Goal: Navigation & Orientation: Find specific page/section

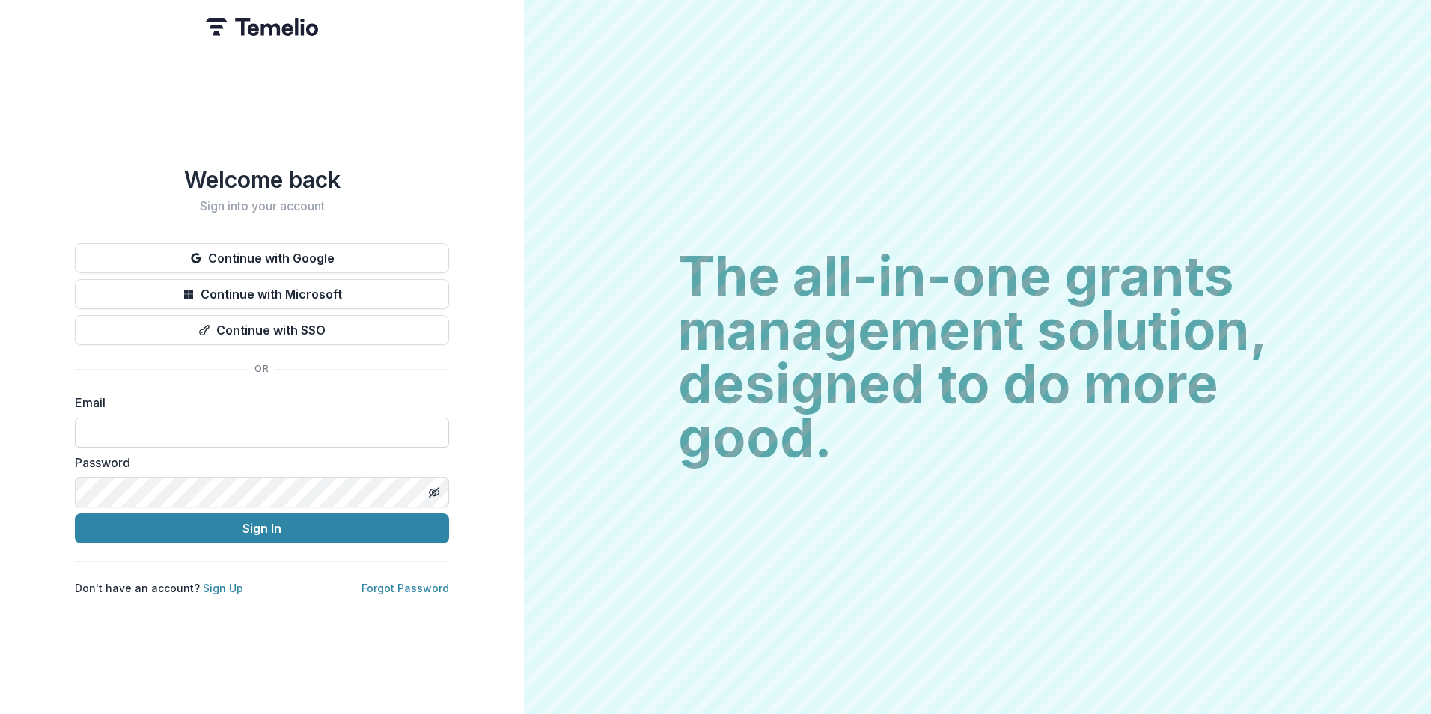
click at [211, 433] on input at bounding box center [262, 432] width 374 height 30
type input "**********"
click at [75, 513] on button "Sign In" at bounding box center [262, 528] width 374 height 30
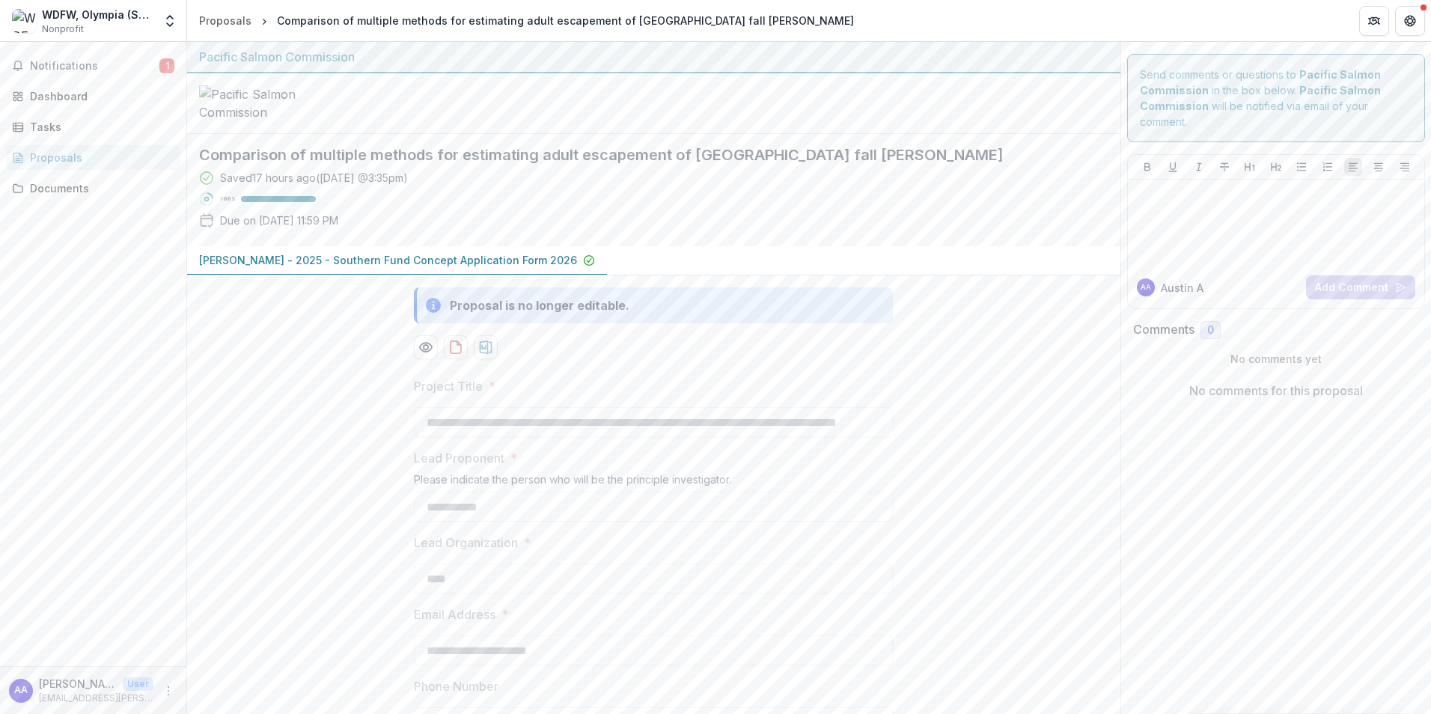
click at [554, 314] on div "Proposal is no longer editable." at bounding box center [540, 305] width 180 height 18
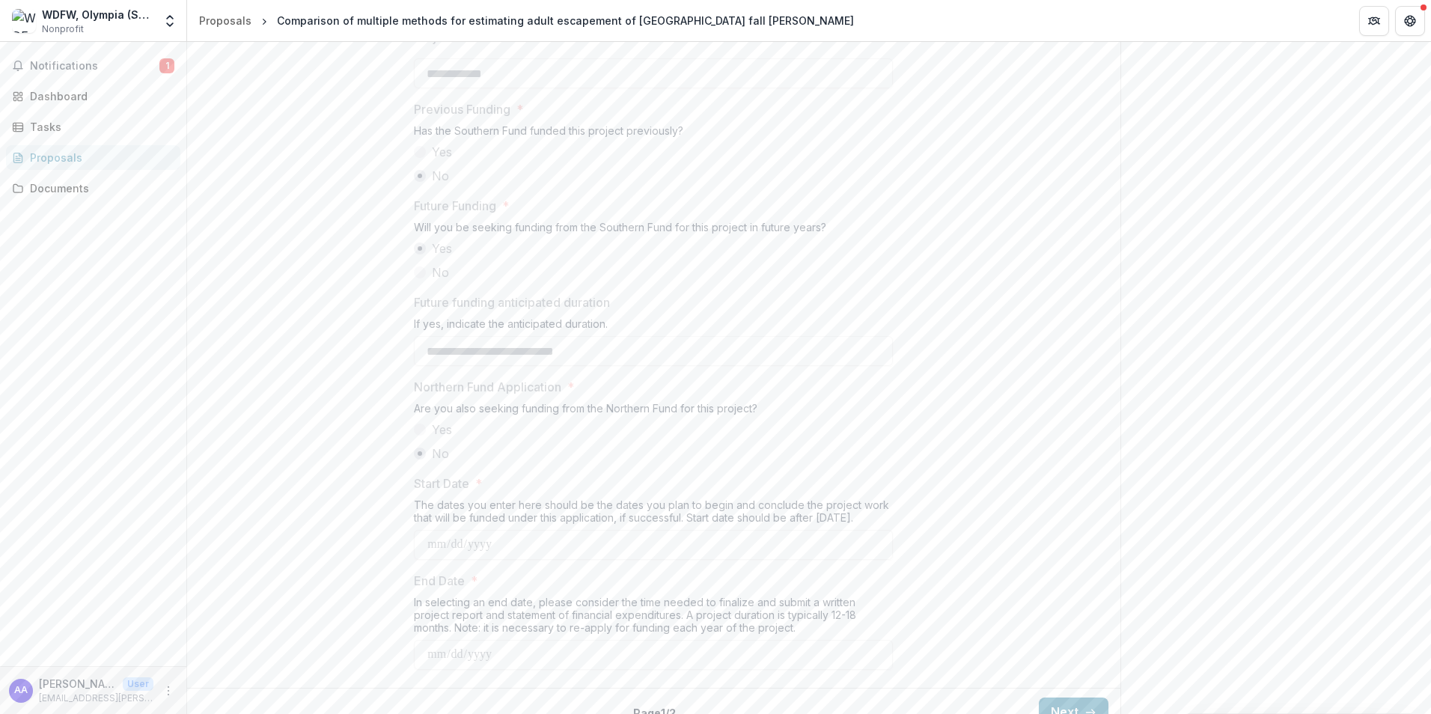
scroll to position [898, 0]
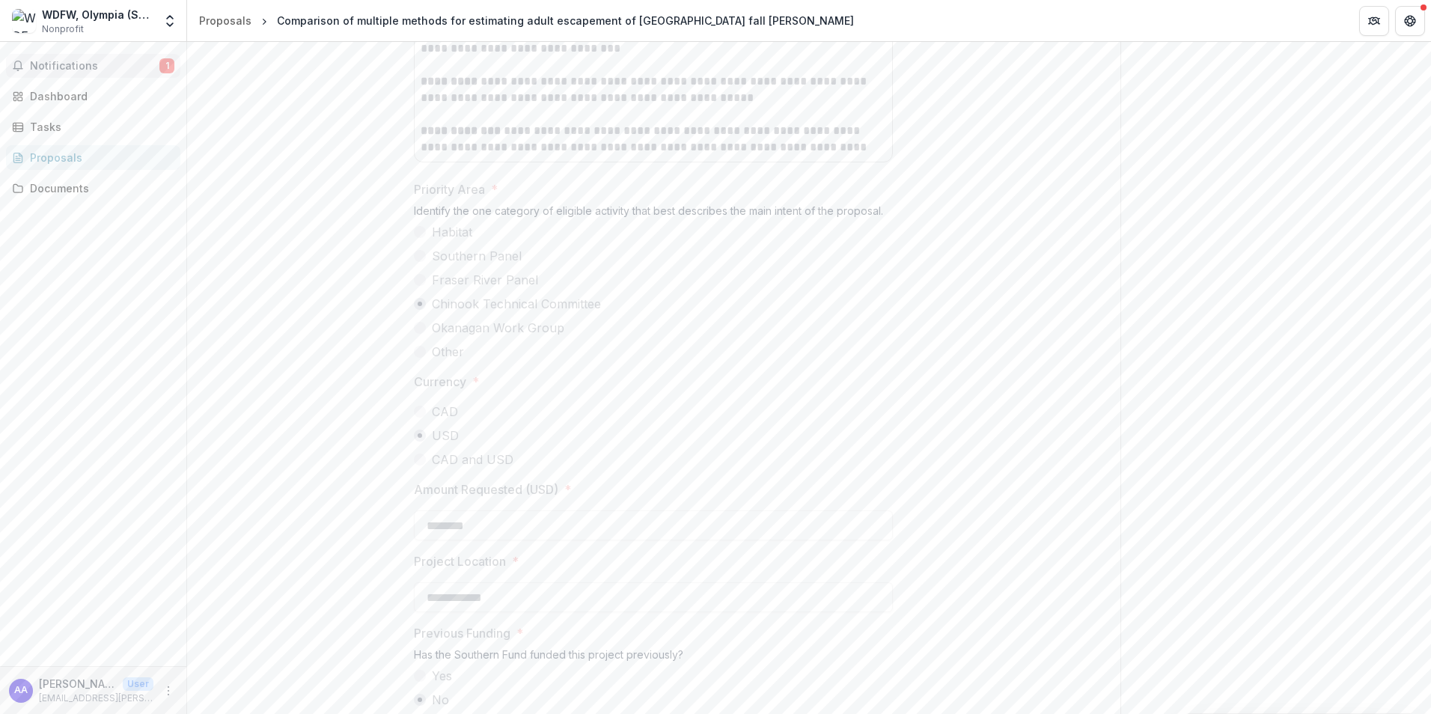
click at [74, 64] on span "Notifications" at bounding box center [94, 66] width 129 height 13
click at [56, 94] on div "Dashboard" at bounding box center [99, 96] width 138 height 16
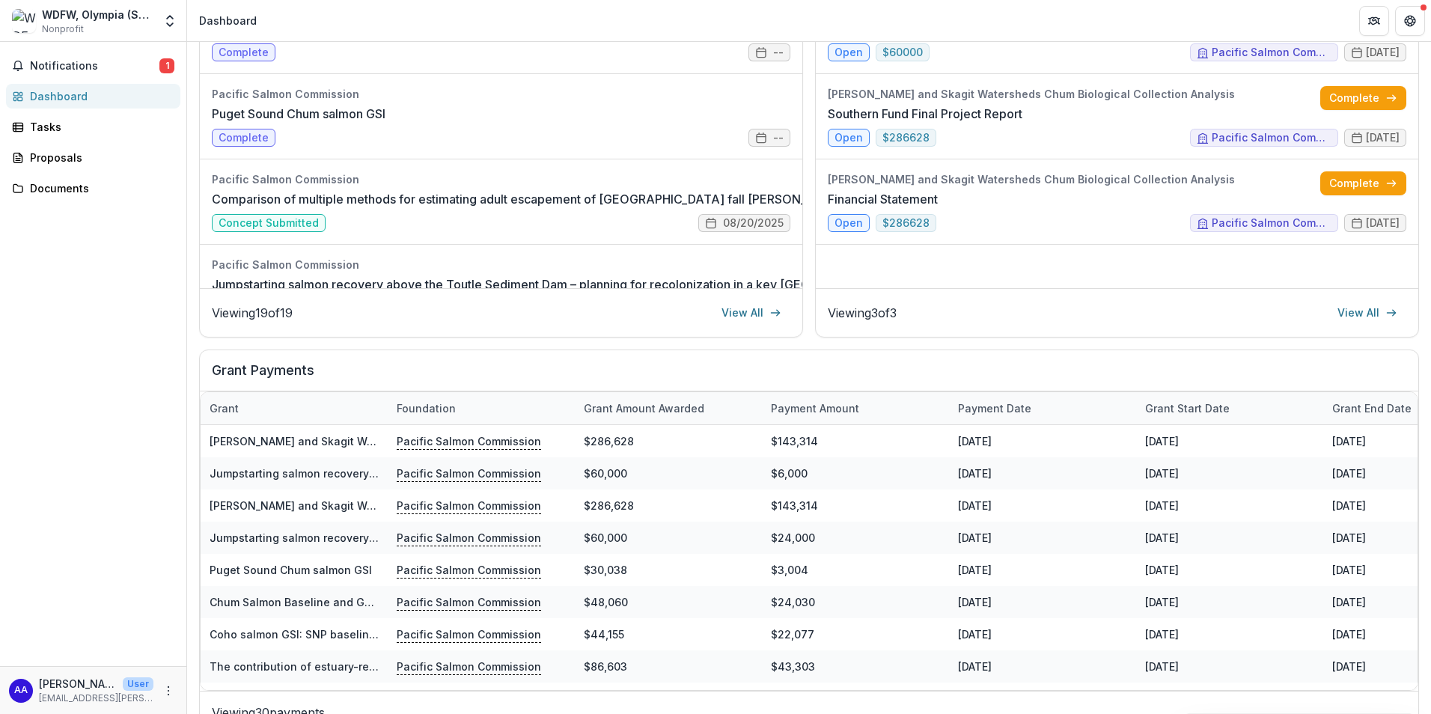
scroll to position [312, 0]
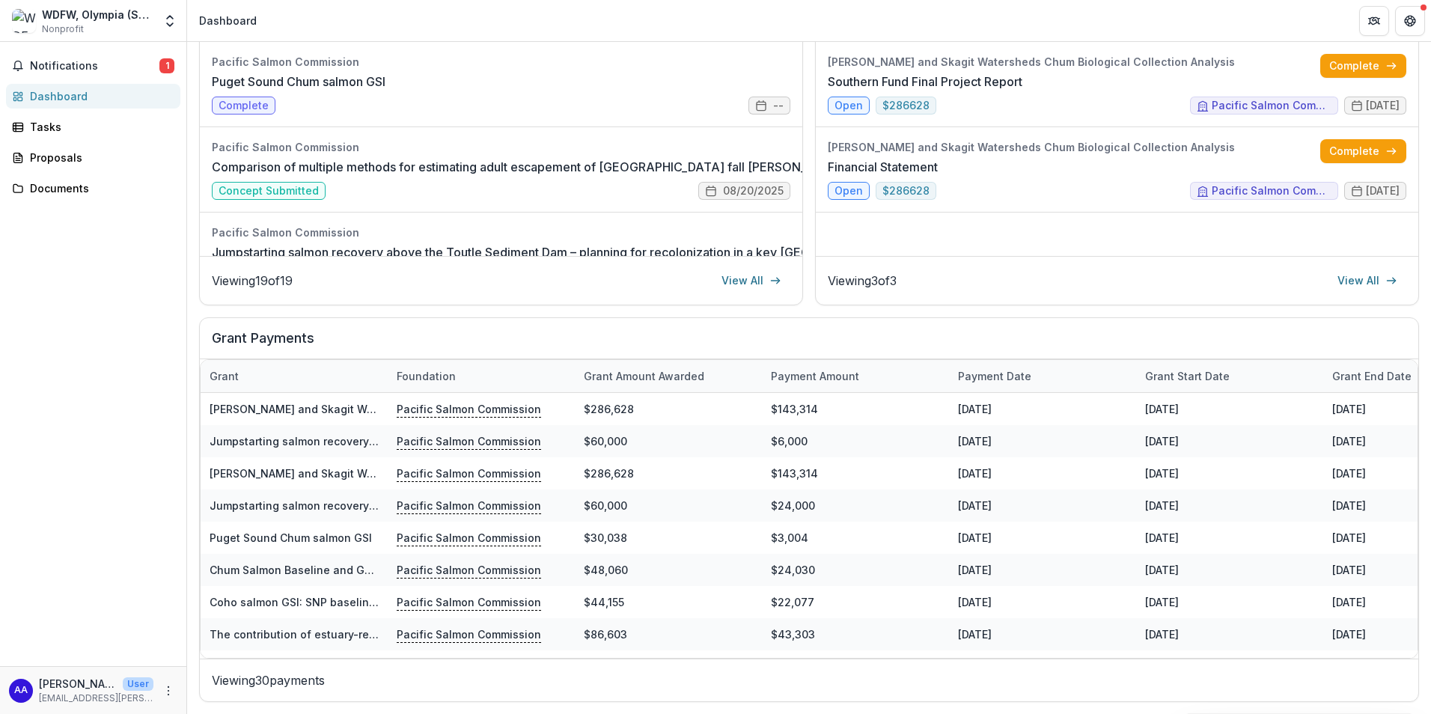
click at [107, 14] on div "WDFW, Olympia (Science Division)" at bounding box center [97, 15] width 111 height 16
click at [168, 24] on polyline "Open entity switcher" at bounding box center [170, 24] width 6 height 3
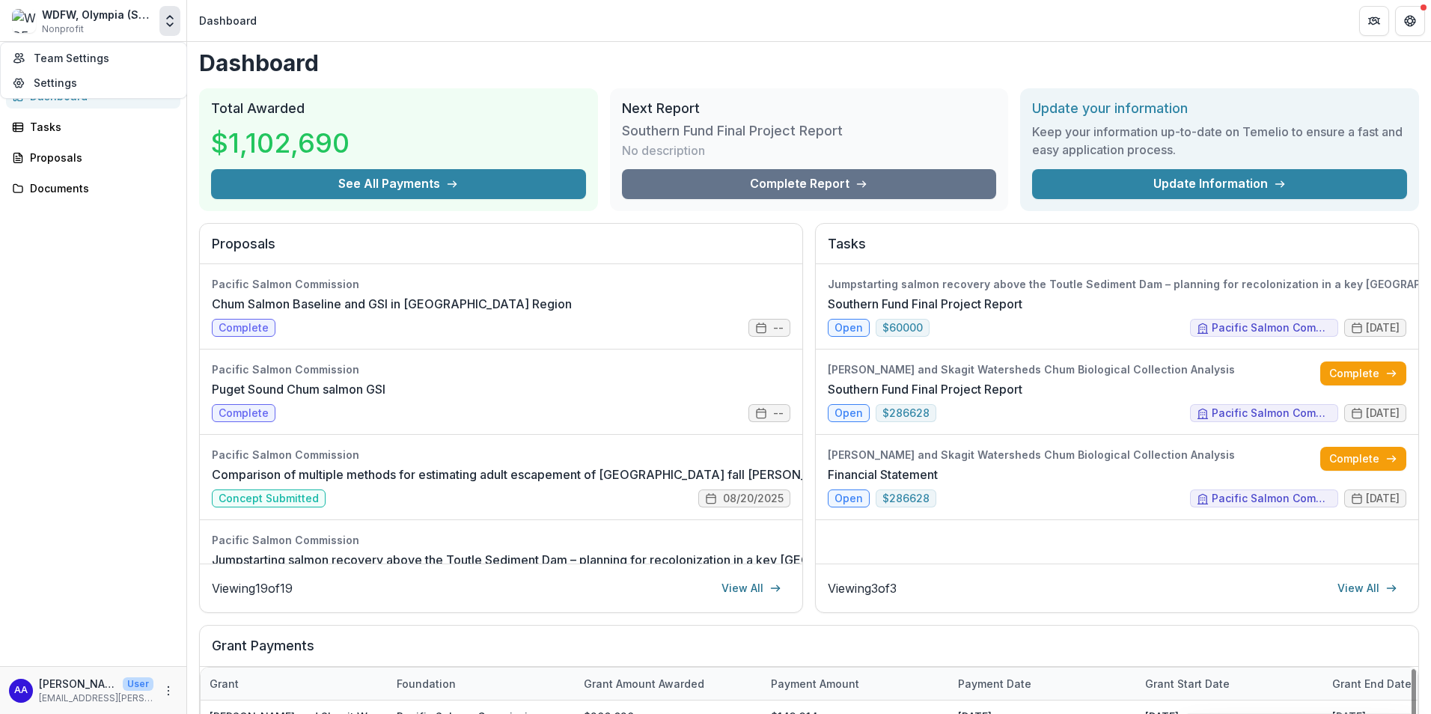
scroll to position [0, 0]
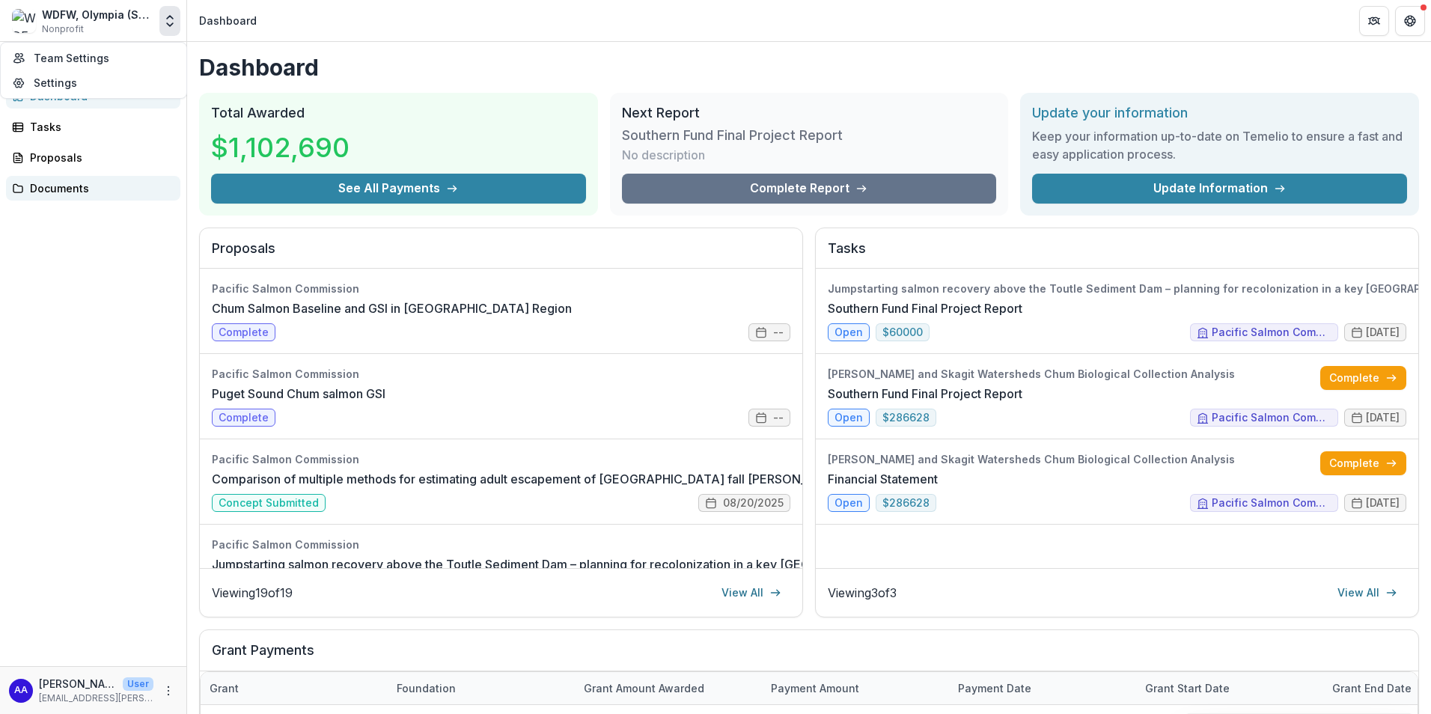
click at [59, 189] on div "Documents" at bounding box center [99, 188] width 138 height 16
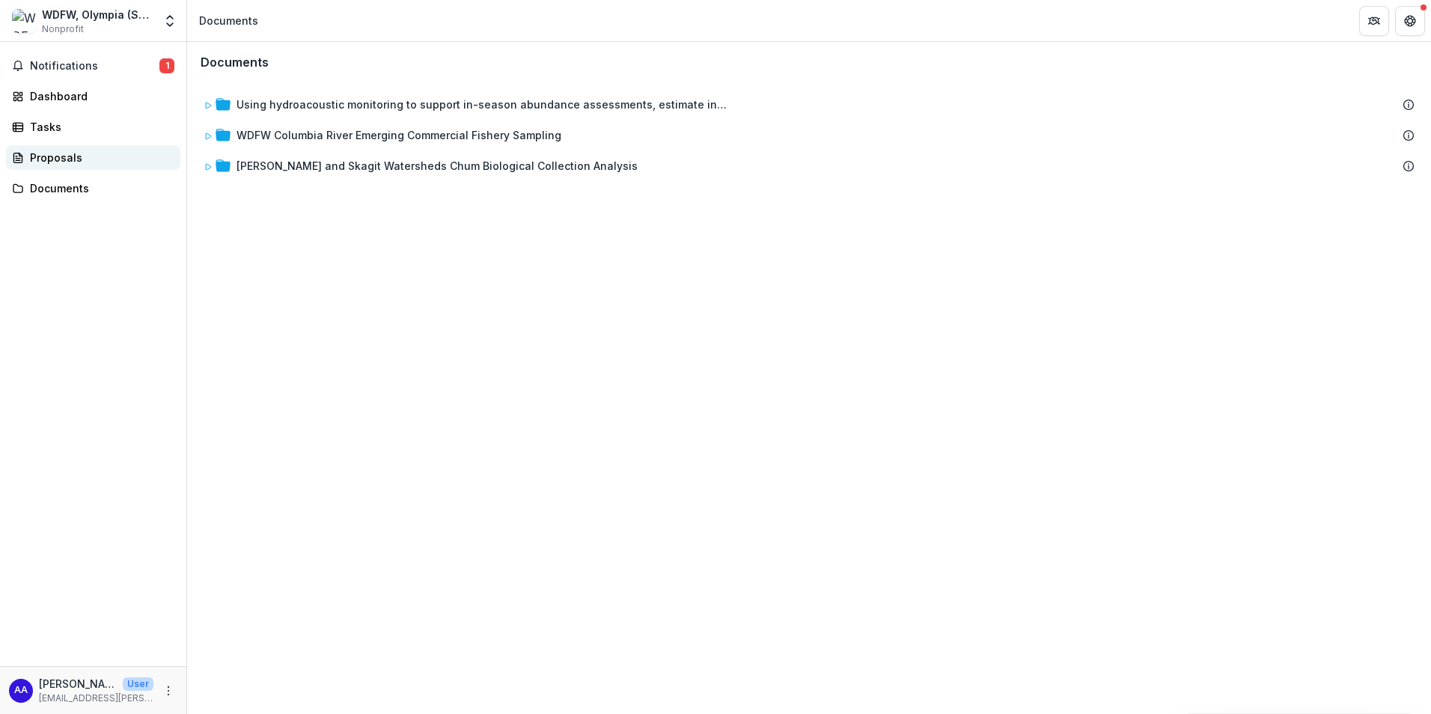
click at [52, 157] on div "Proposals" at bounding box center [99, 158] width 138 height 16
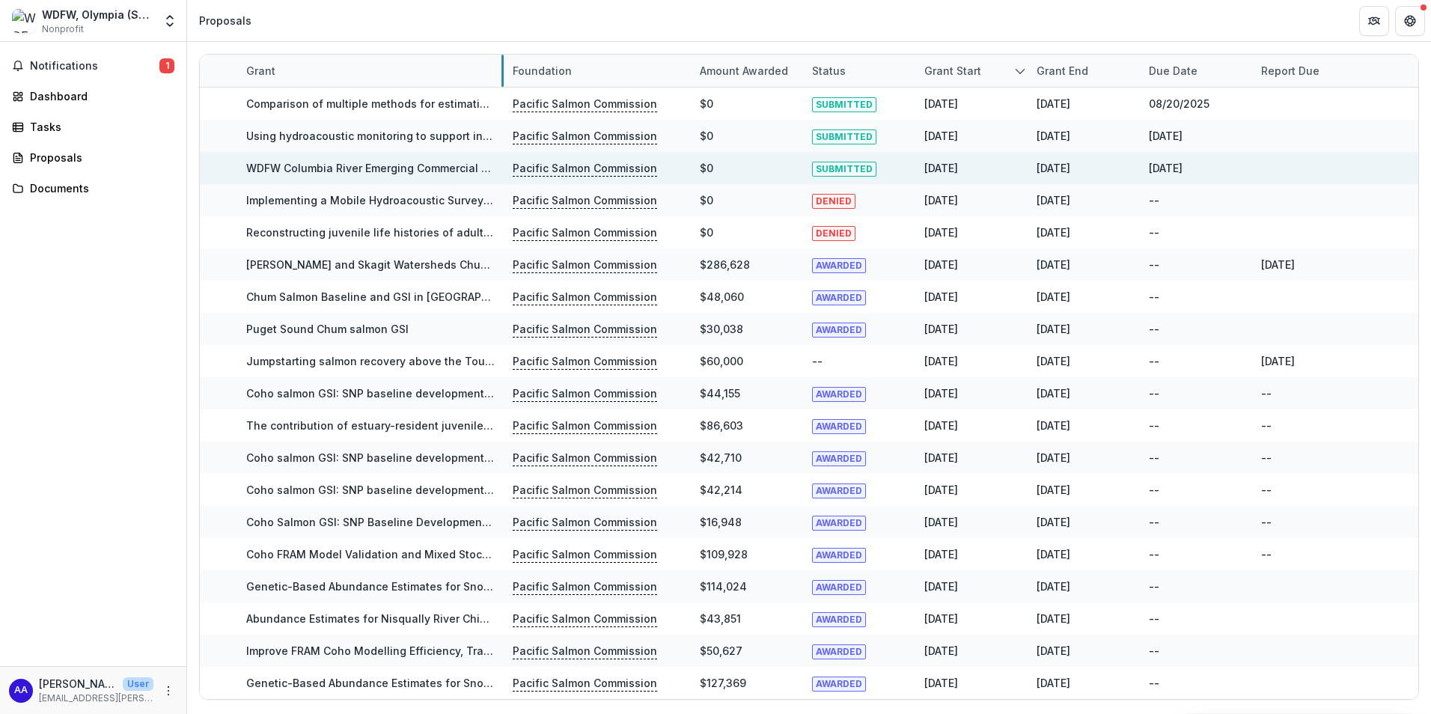
drag, startPoint x: 423, startPoint y: 81, endPoint x: 502, endPoint y: 153, distance: 107.0
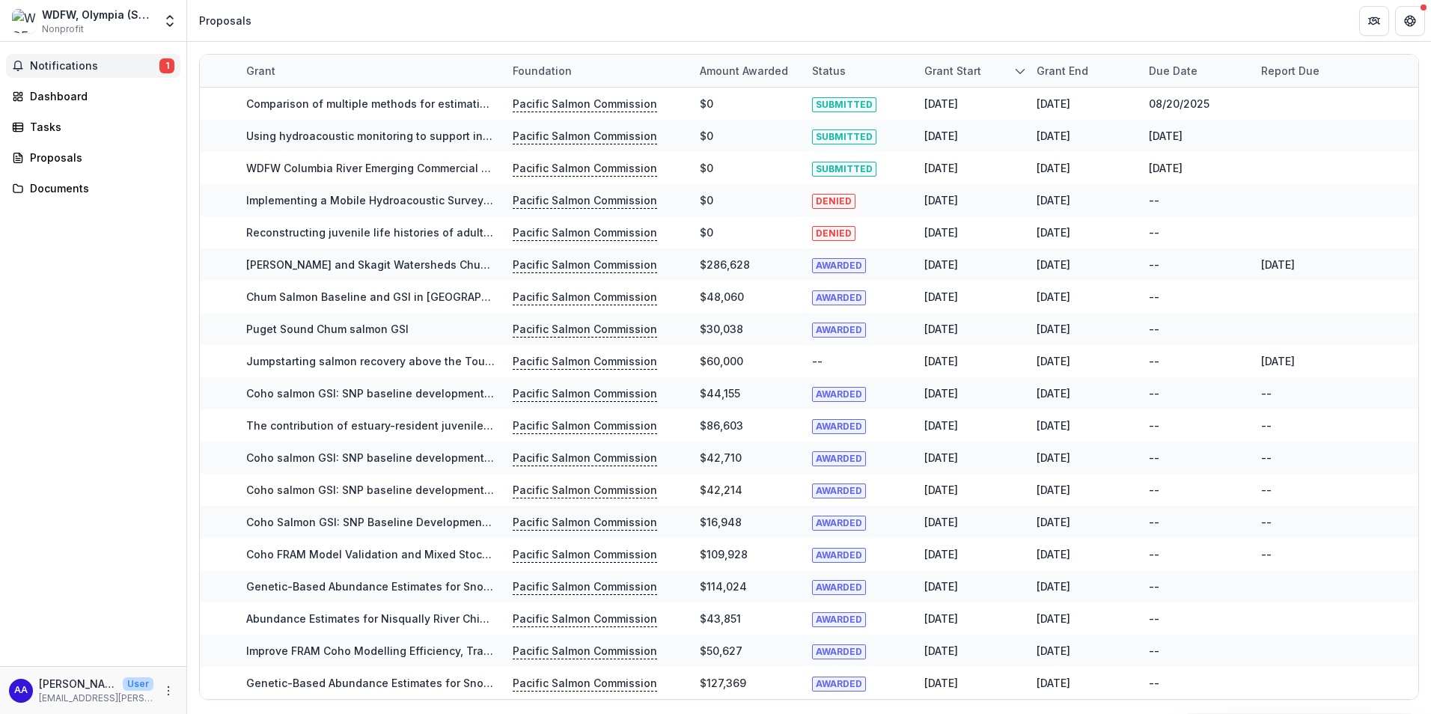
click at [118, 65] on span "Notifications" at bounding box center [94, 66] width 129 height 13
click at [60, 266] on div "Notifications 1 Unread 1 Archived VK [PERSON_NAME] changed [PERSON_NAME] and [P…" at bounding box center [93, 354] width 186 height 624
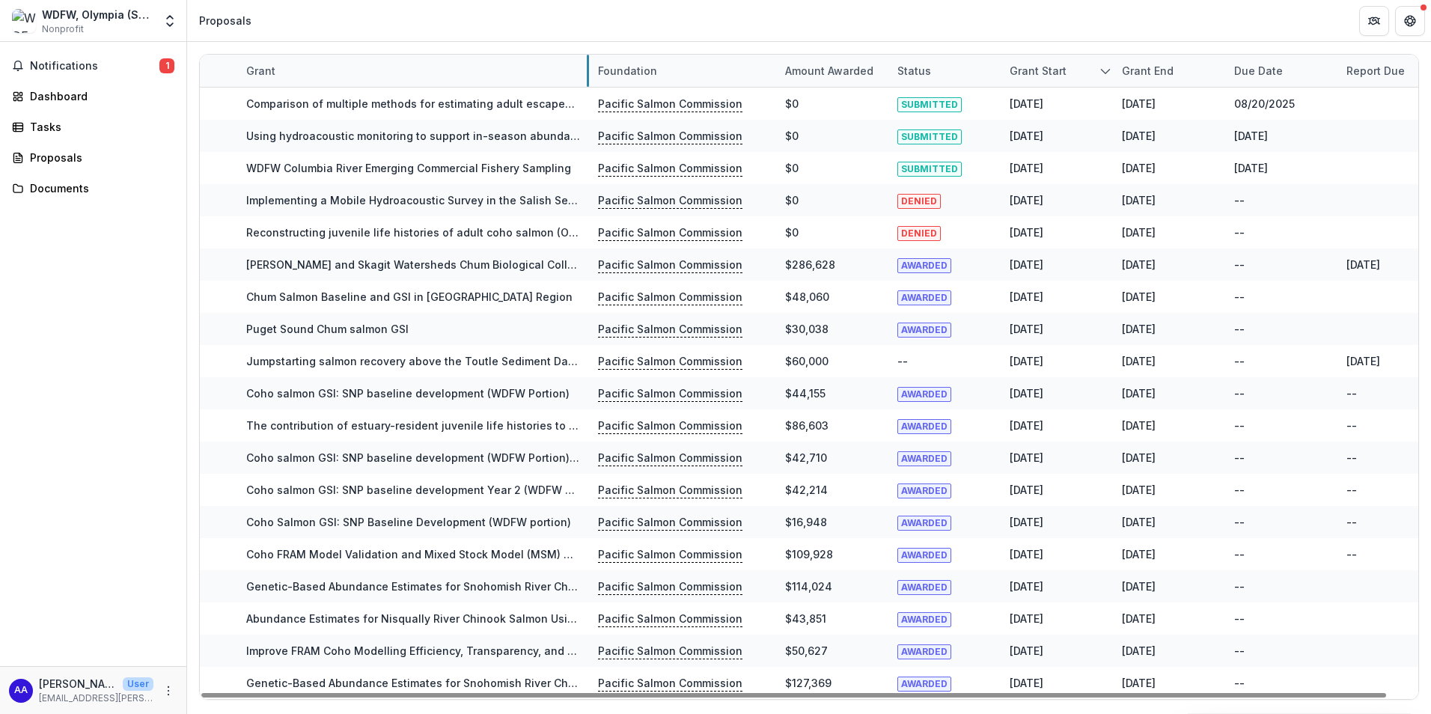
drag, startPoint x: 501, startPoint y: 76, endPoint x: 587, endPoint y: 80, distance: 85.4
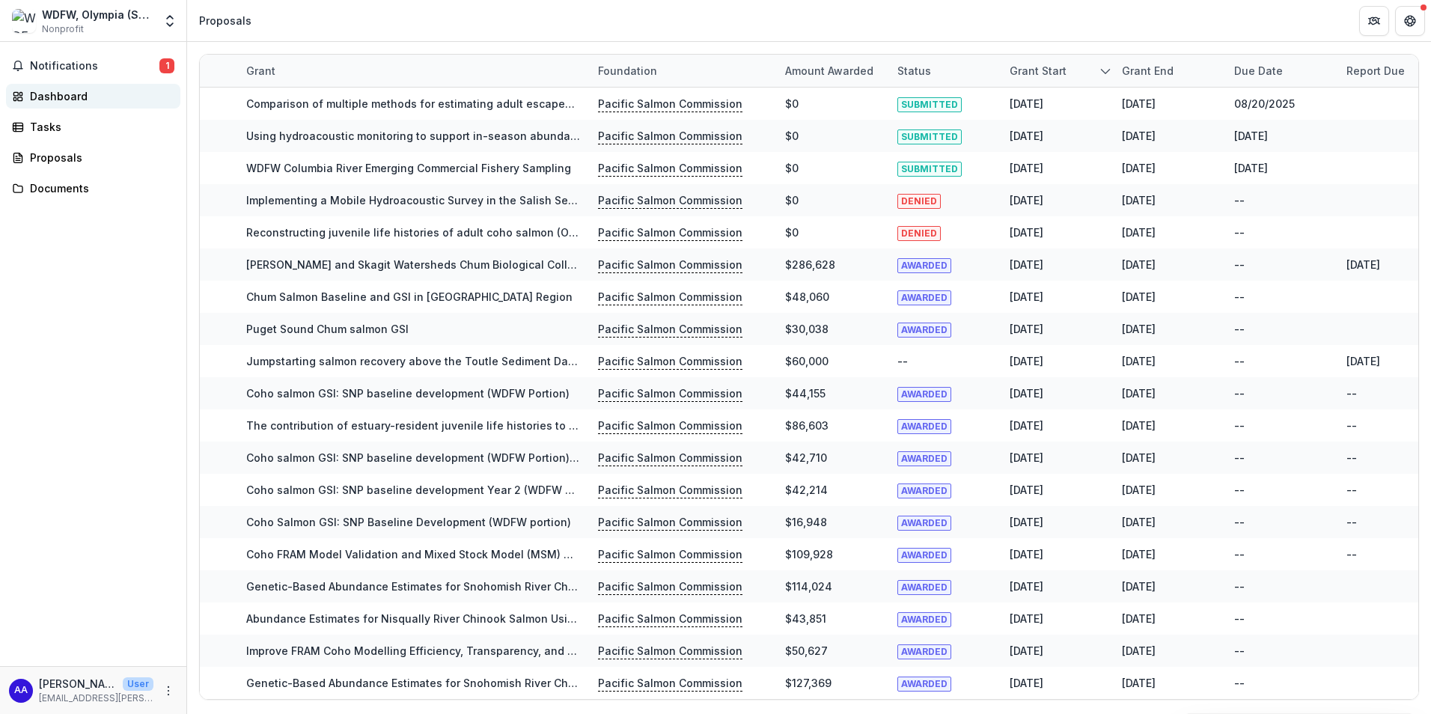
click at [73, 96] on div "Dashboard" at bounding box center [99, 96] width 138 height 16
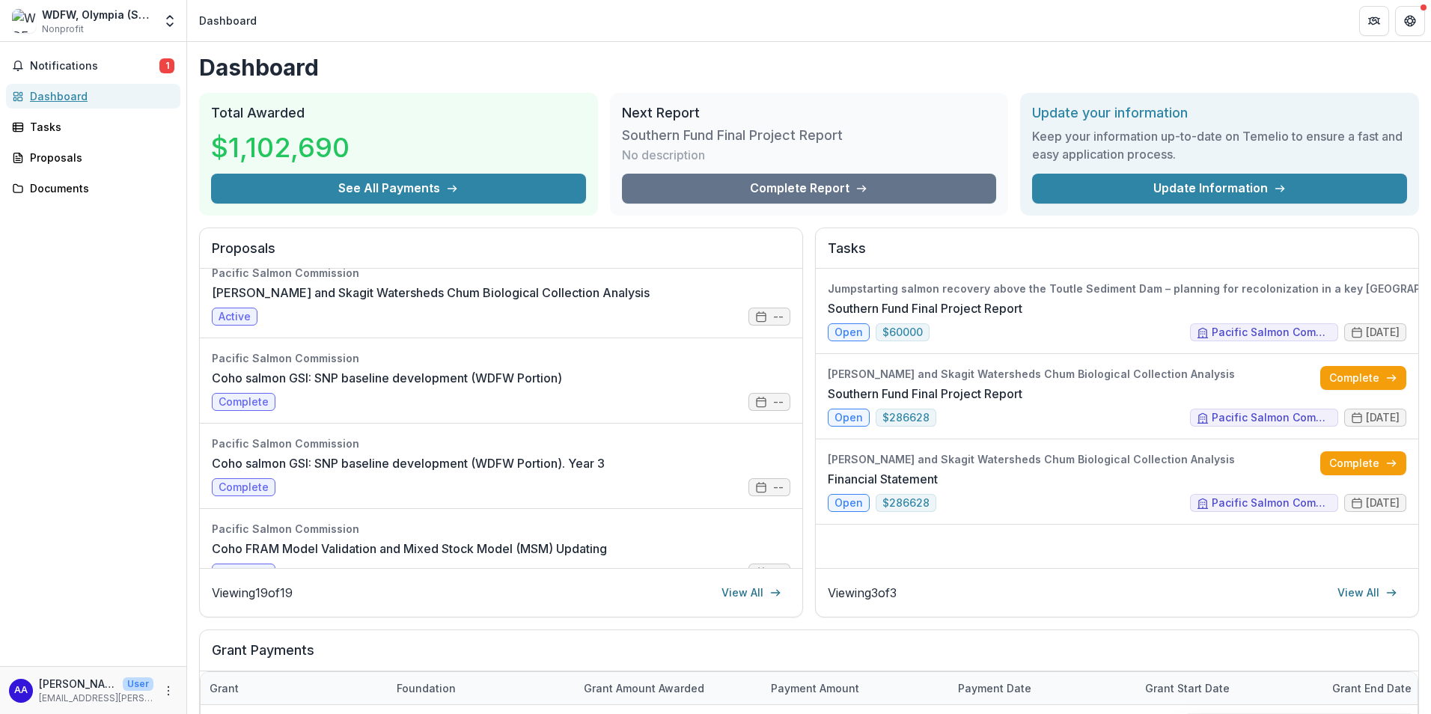
scroll to position [1047, 0]
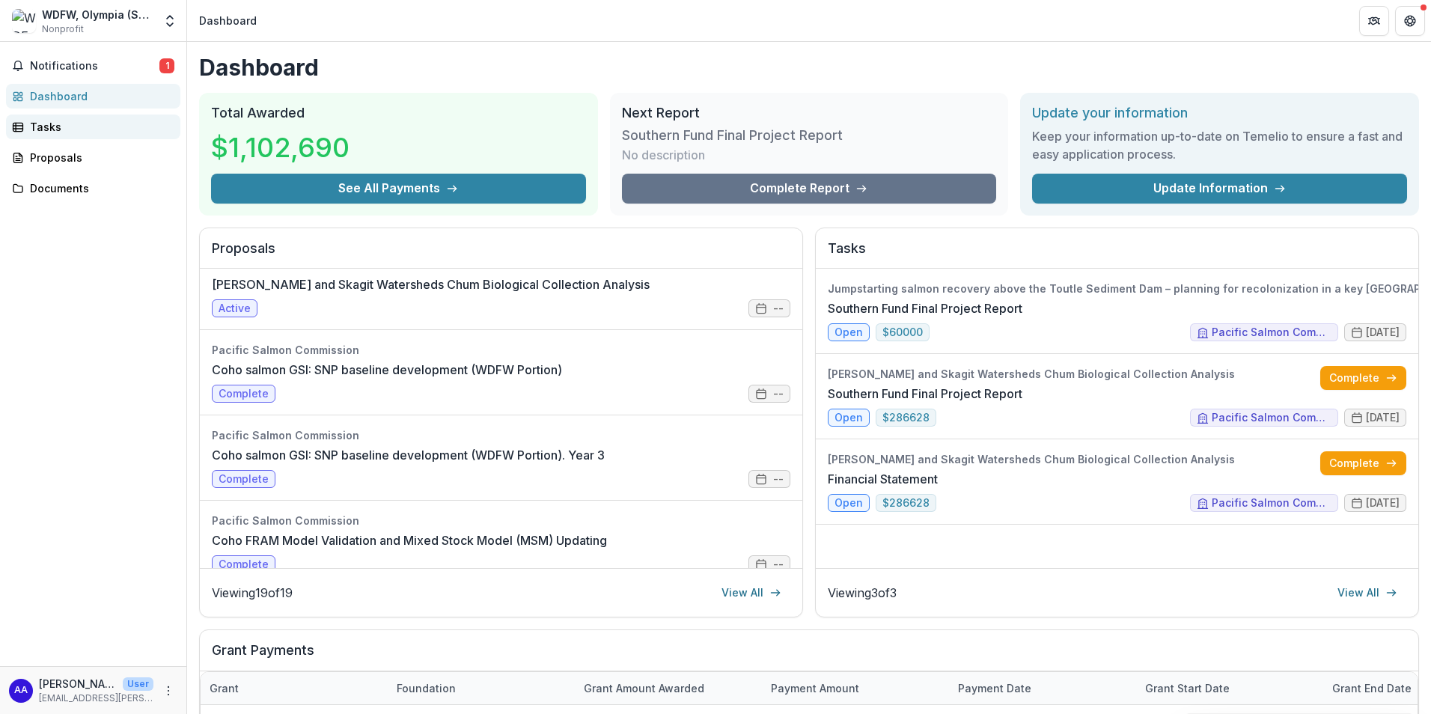
click at [52, 122] on div "Tasks" at bounding box center [99, 127] width 138 height 16
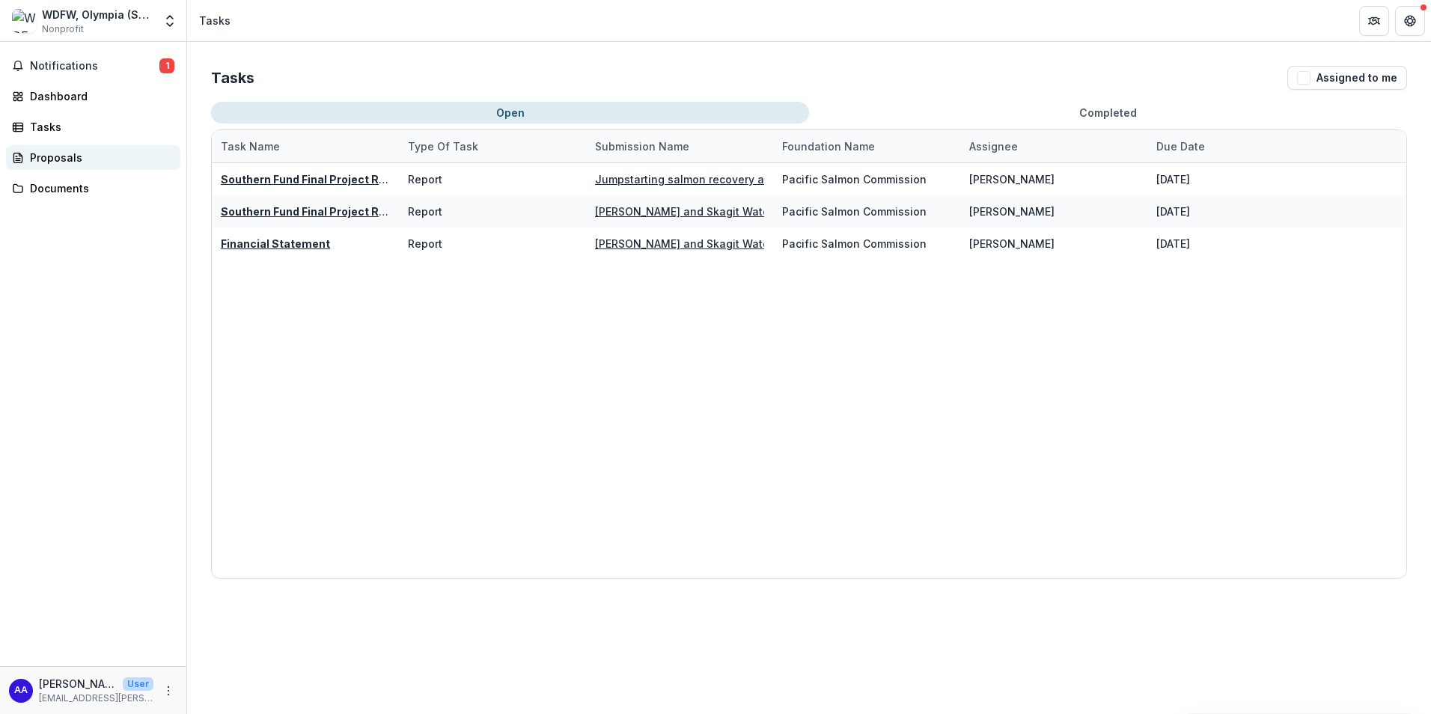
click at [59, 161] on div "Proposals" at bounding box center [99, 158] width 138 height 16
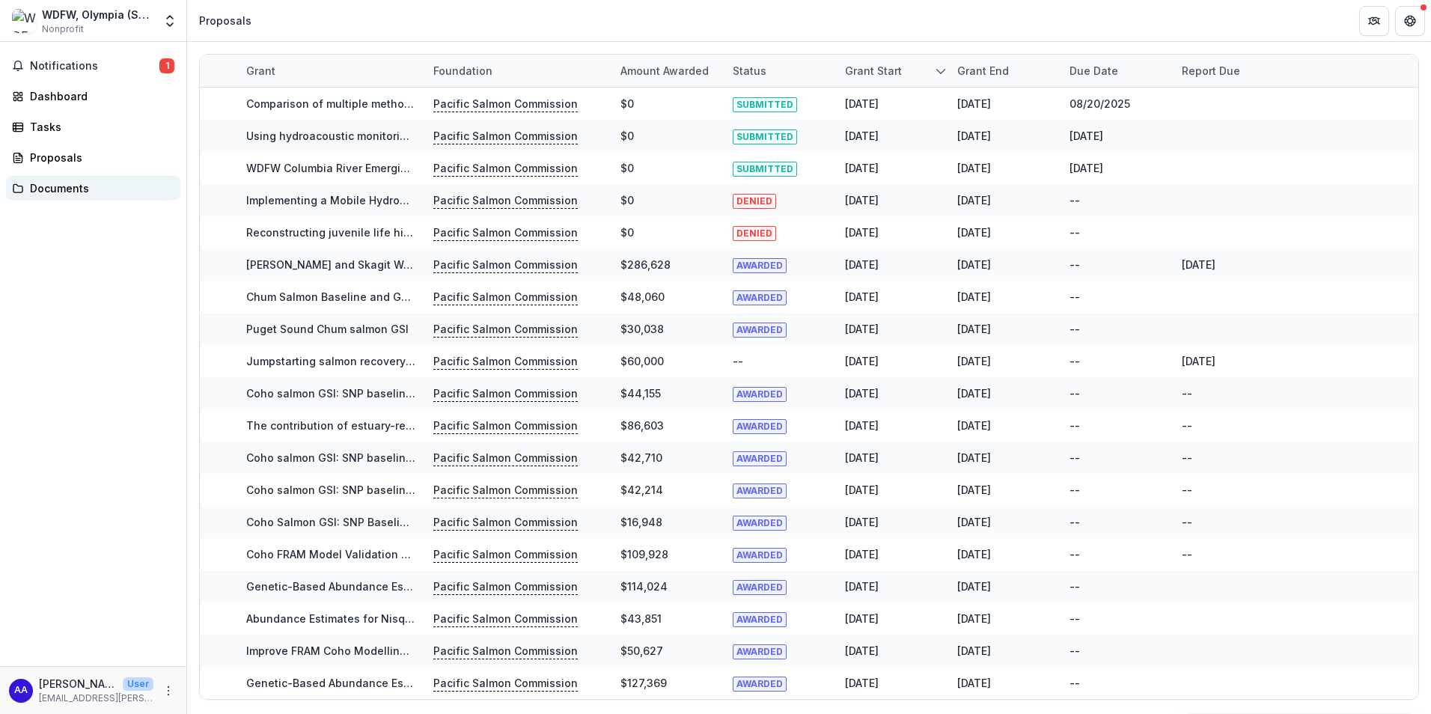
click at [54, 185] on div "Documents" at bounding box center [99, 188] width 138 height 16
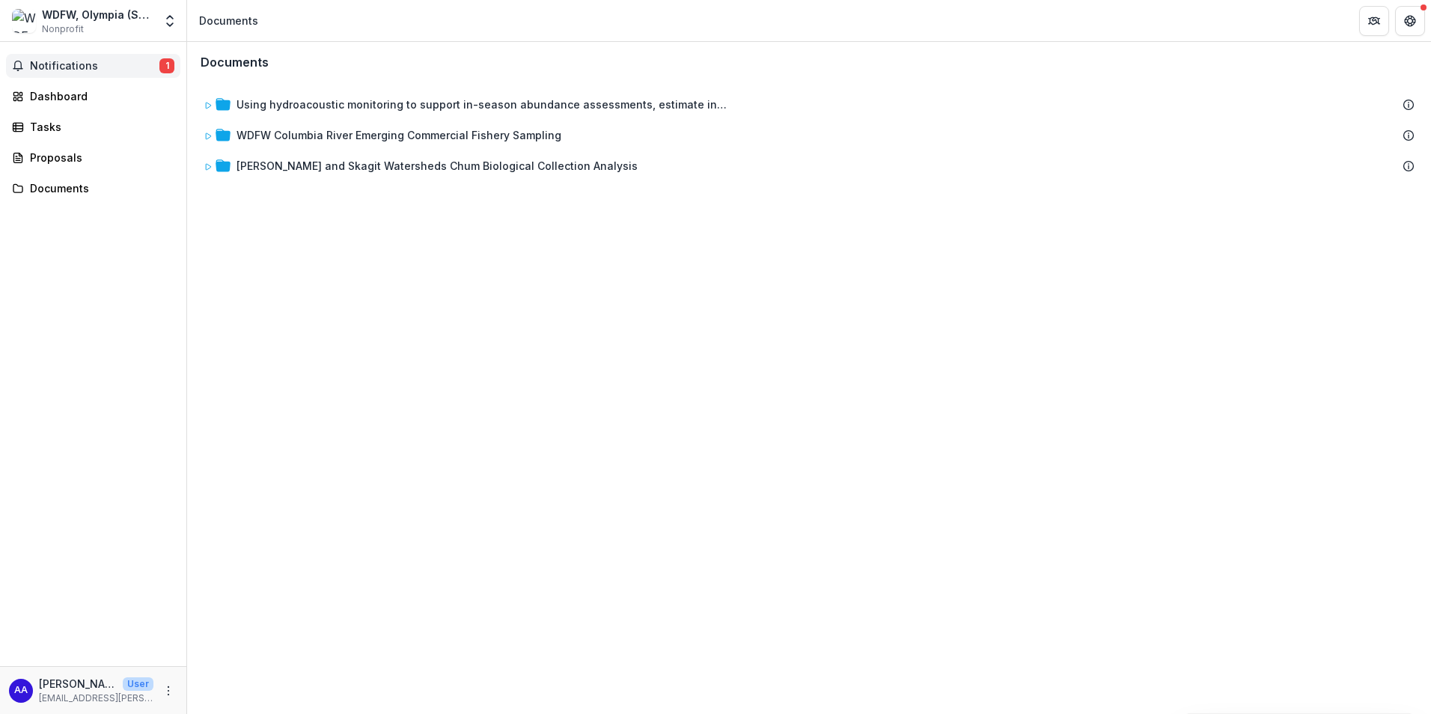
click at [59, 64] on span "Notifications" at bounding box center [94, 66] width 129 height 13
click at [165, 23] on icon "Open entity switcher" at bounding box center [169, 20] width 15 height 15
click at [28, 83] on link "Settings" at bounding box center [94, 82] width 180 height 25
